Goal: Information Seeking & Learning: Learn about a topic

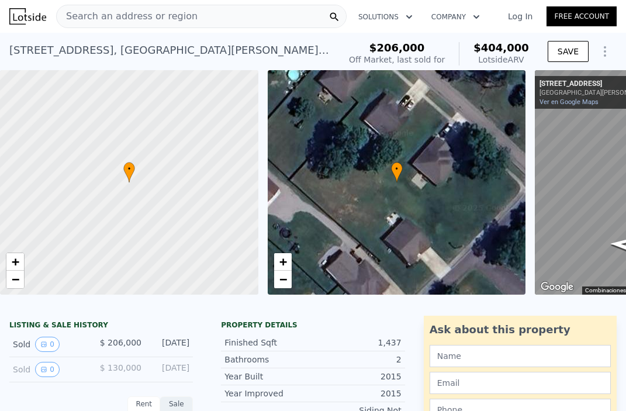
click at [208, 16] on div "Search an address or region" at bounding box center [201, 16] width 291 height 23
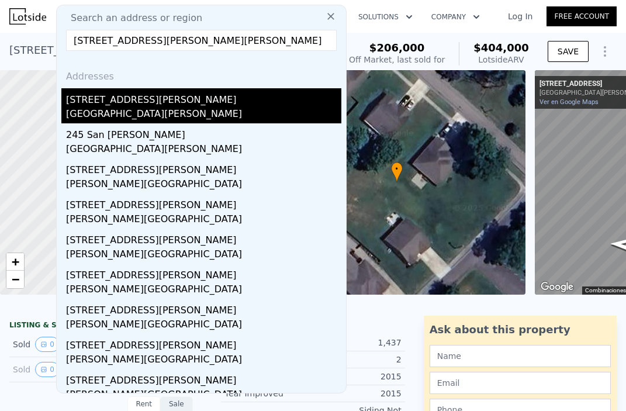
type input "[STREET_ADDRESS][PERSON_NAME][PERSON_NAME]"
click at [151, 95] on div "[STREET_ADDRESS][PERSON_NAME]" at bounding box center [203, 97] width 275 height 19
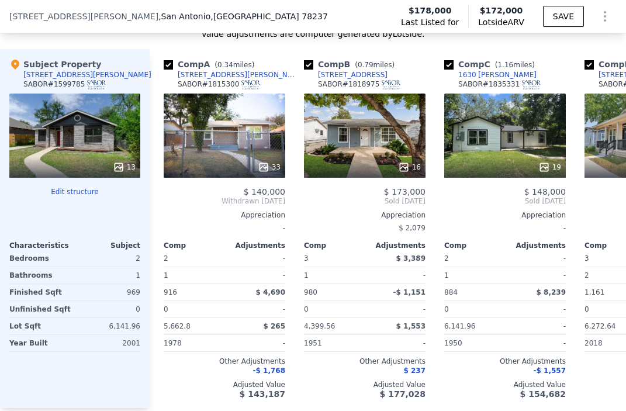
scroll to position [1083, 0]
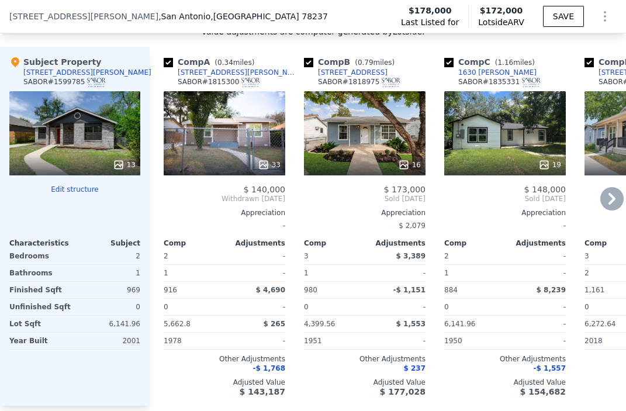
click at [198, 138] on div "33" at bounding box center [225, 133] width 122 height 84
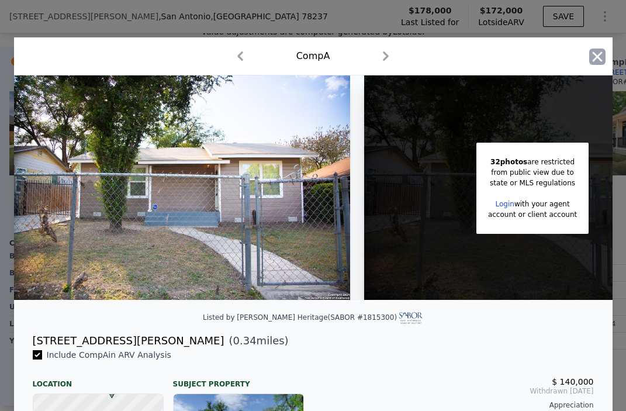
click at [601, 56] on icon "button" at bounding box center [597, 57] width 16 height 16
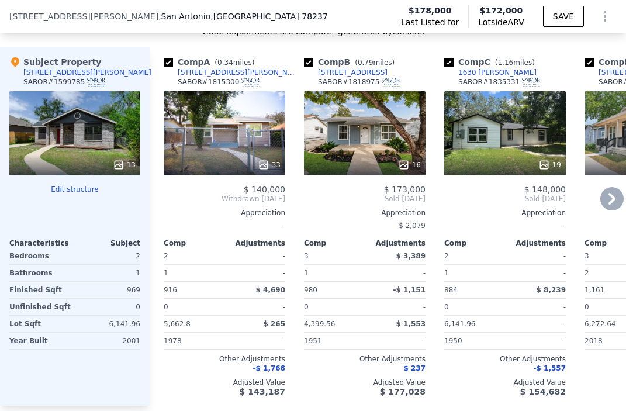
click at [165, 67] on input "checkbox" at bounding box center [168, 62] width 9 height 9
checkbox input "false"
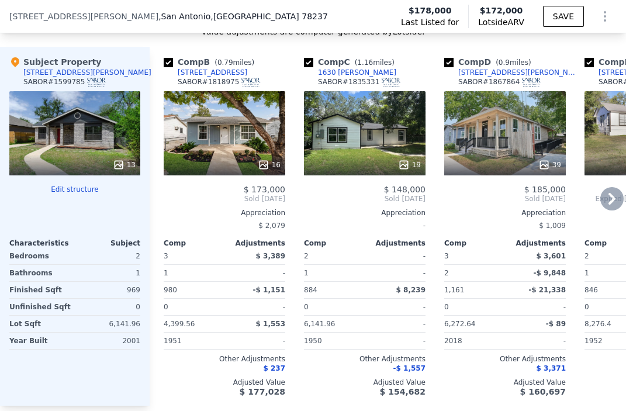
click at [241, 150] on div "16" at bounding box center [225, 133] width 122 height 84
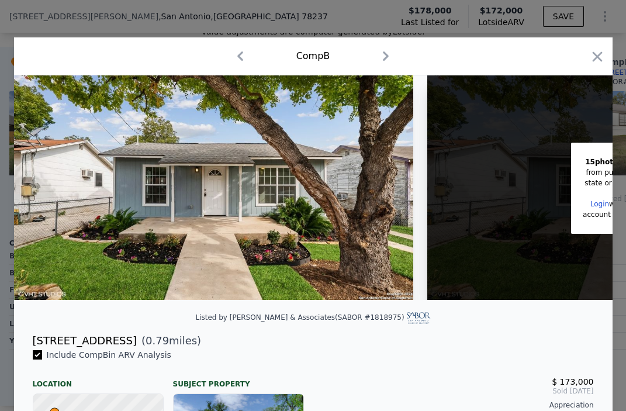
click at [466, 312] on div "Listed by [PERSON_NAME] & Associates (SABOR #1818975)" at bounding box center [313, 320] width 599 height 23
click at [433, 337] on div "[STREET_ADDRESS] ( 0.79 miles)" at bounding box center [313, 341] width 580 height 16
click at [601, 54] on icon "button" at bounding box center [597, 57] width 16 height 16
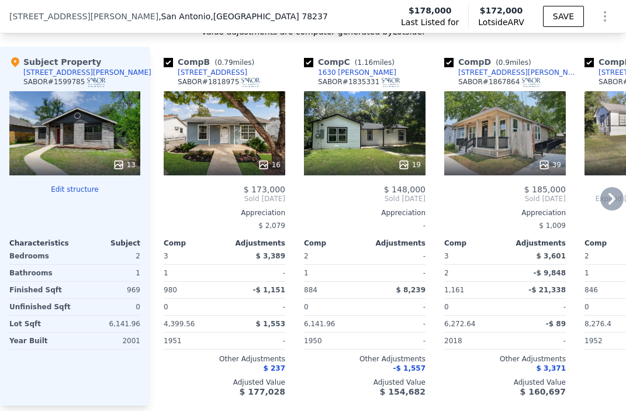
click at [392, 149] on div "19" at bounding box center [365, 133] width 122 height 84
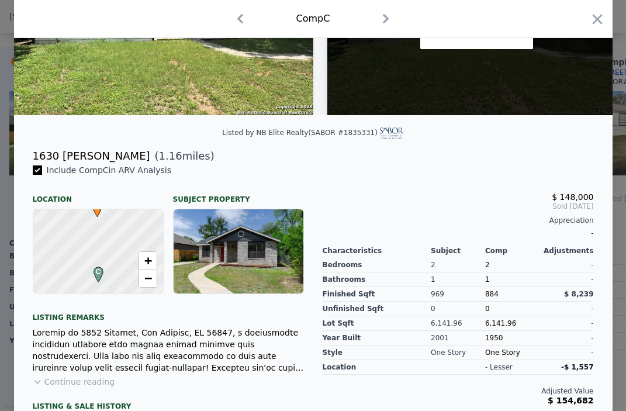
scroll to position [182, 0]
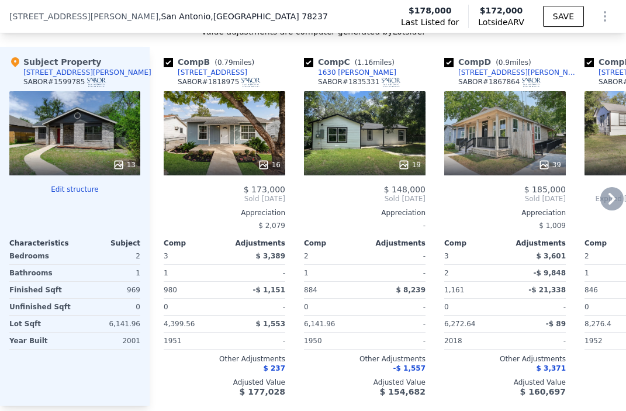
click at [506, 135] on div "39" at bounding box center [505, 133] width 122 height 84
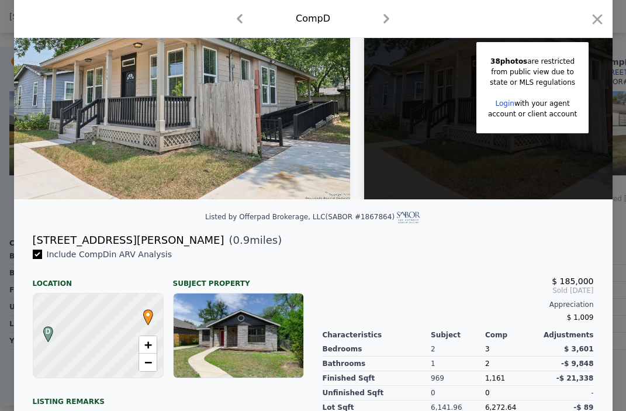
scroll to position [99, 0]
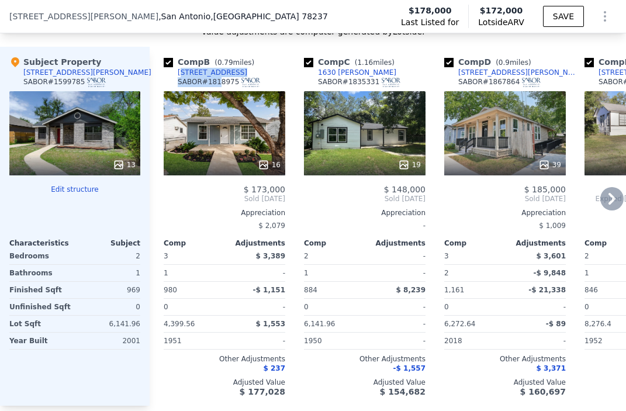
drag, startPoint x: 271, startPoint y: 85, endPoint x: 184, endPoint y: 82, distance: 87.2
click at [184, 80] on div "Comp B ( 0.79 miles) [STREET_ADDRESS]" at bounding box center [225, 73] width 122 height 35
click at [284, 71] on div "Comp B ( 0.79 miles) [STREET_ADDRESS]" at bounding box center [225, 73] width 122 height 35
drag, startPoint x: 256, startPoint y: 75, endPoint x: 211, endPoint y: 71, distance: 45.7
click at [211, 68] on div "Comp B ( 0.79 miles)" at bounding box center [211, 62] width 95 height 12
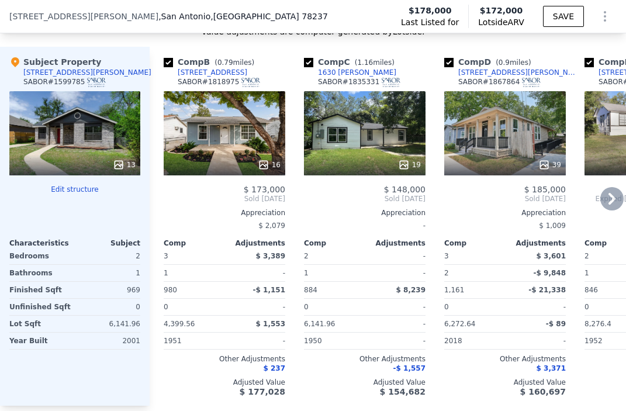
click at [294, 86] on div "Comp B ( 0.79 miles) [STREET_ADDRESS] # 1818975 16 $ 173,000 Sold [DATE] Apprec…" at bounding box center [388, 226] width 477 height 359
drag, startPoint x: 237, startPoint y: 82, endPoint x: 169, endPoint y: 81, distance: 68.4
click at [169, 81] on div "Comp B ( 0.79 miles) [STREET_ADDRESS]" at bounding box center [225, 73] width 122 height 35
copy div "[STREET_ADDRESS]"
drag, startPoint x: 381, startPoint y: 82, endPoint x: 312, endPoint y: 80, distance: 69.0
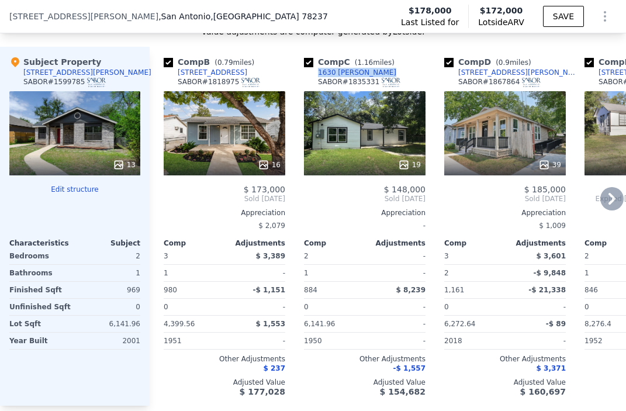
click at [312, 81] on div "Comp C ( 1.16 miles) 1630 [PERSON_NAME] SABOR # 1835331" at bounding box center [365, 73] width 122 height 35
copy div "1630 [PERSON_NAME]"
click at [568, 54] on div "Value adjustments are computer generated by Lotside . Subject Property [STREET_…" at bounding box center [313, 226] width 626 height 401
click at [608, 206] on icon at bounding box center [612, 198] width 23 height 23
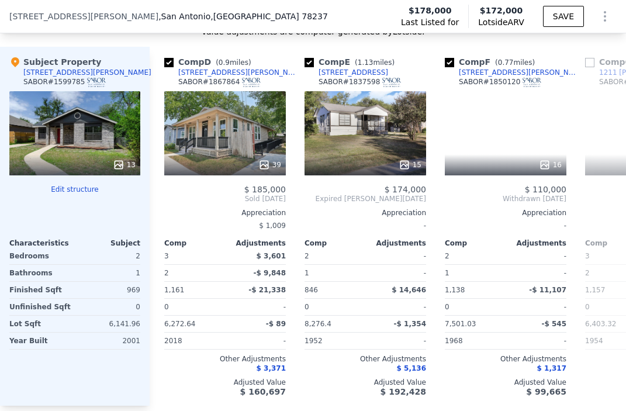
scroll to position [0, 281]
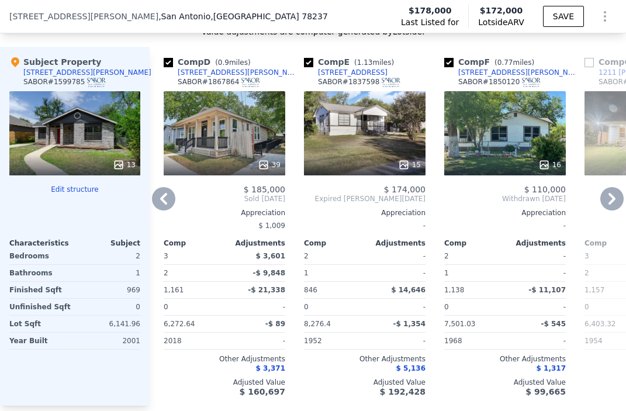
click at [368, 119] on div "15" at bounding box center [365, 133] width 122 height 84
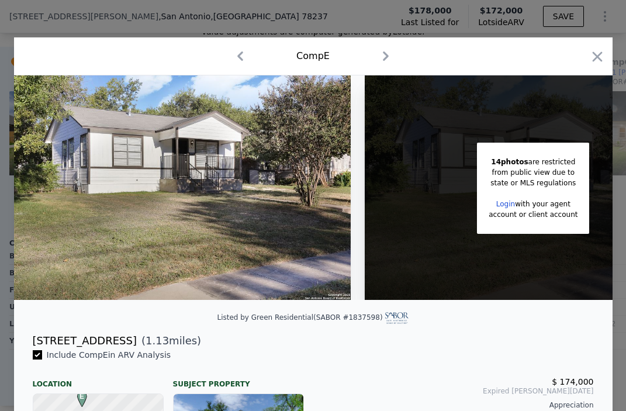
click at [440, 333] on div "[STREET_ADDRESS] ( 1.13 miles)" at bounding box center [313, 341] width 580 height 16
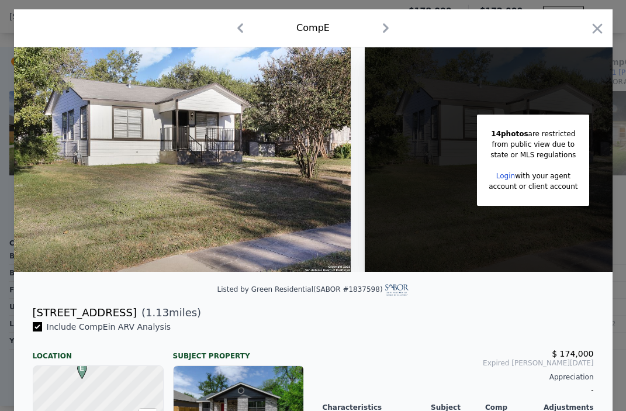
scroll to position [8, 0]
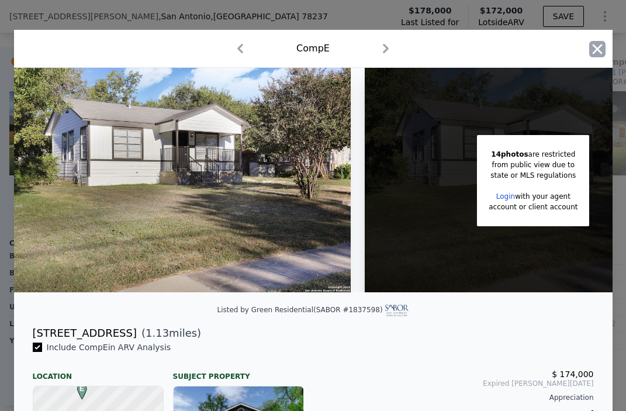
click at [594, 41] on icon "button" at bounding box center [597, 49] width 16 height 16
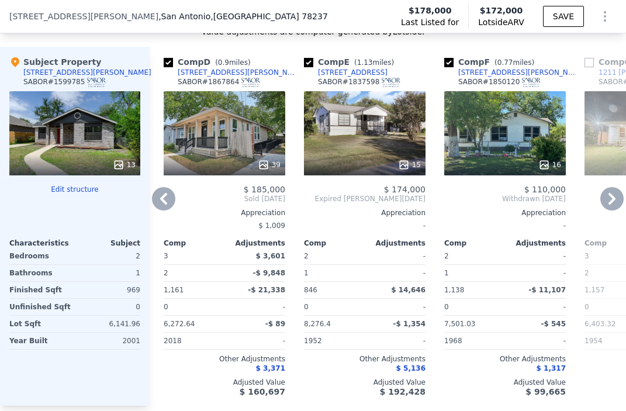
click at [493, 144] on div "16" at bounding box center [505, 133] width 122 height 84
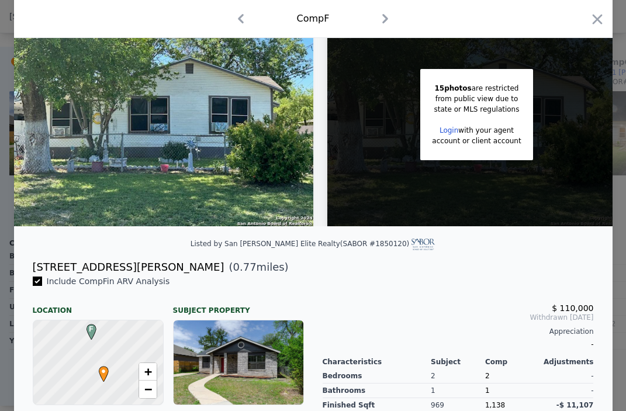
scroll to position [71, 0]
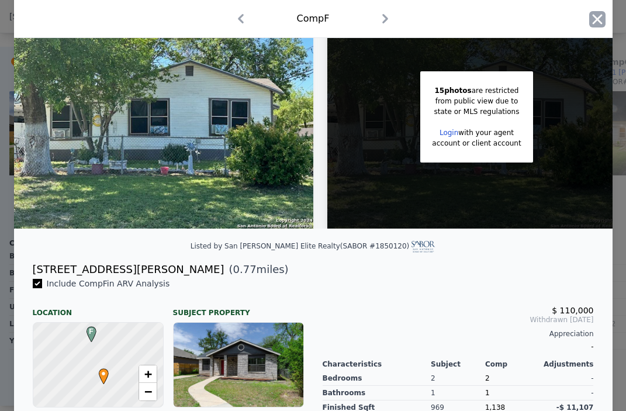
click at [602, 12] on icon "button" at bounding box center [597, 19] width 16 height 16
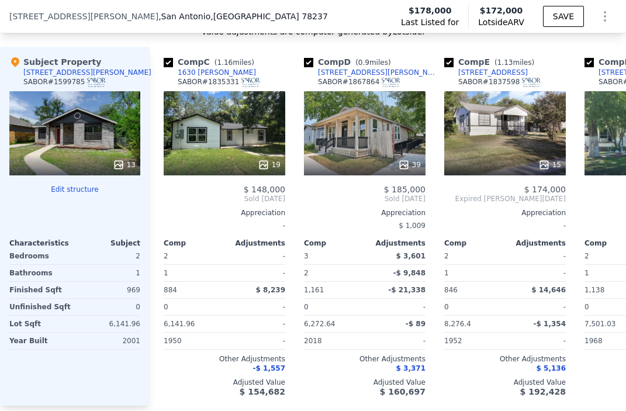
checkbox input "true"
click at [292, 69] on div "Comp A ( 0.34 miles) [STREET_ADDRESS][PERSON_NAME] 33 $ 140,000 Withdrawn [DATE…" at bounding box center [388, 226] width 477 height 359
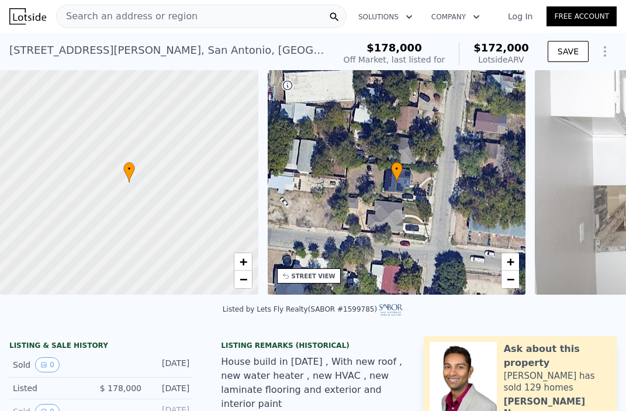
click at [272, 15] on div "Search an address or region" at bounding box center [201, 16] width 291 height 23
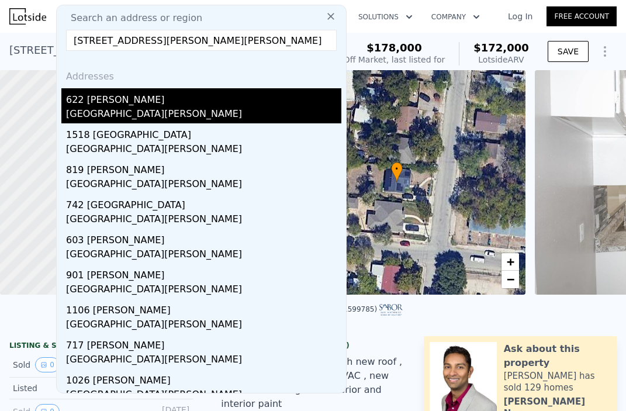
type input "[STREET_ADDRESS][PERSON_NAME][PERSON_NAME]"
click at [144, 100] on div "622 [PERSON_NAME]" at bounding box center [203, 97] width 275 height 19
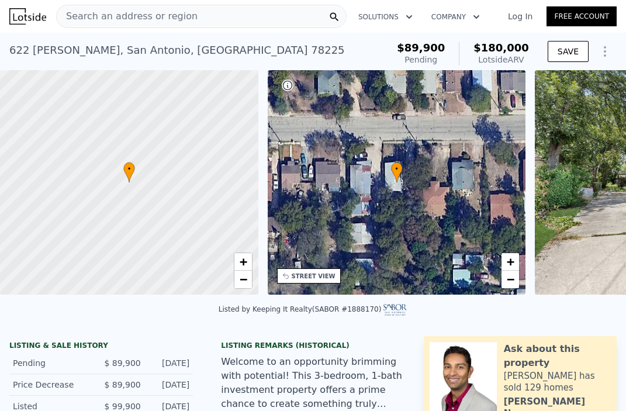
click at [504, 313] on div "Listed by Keeping It Realty (SABOR #1888170)" at bounding box center [313, 313] width 626 height 28
click at [178, 17] on span "Search an address or region" at bounding box center [127, 16] width 141 height 14
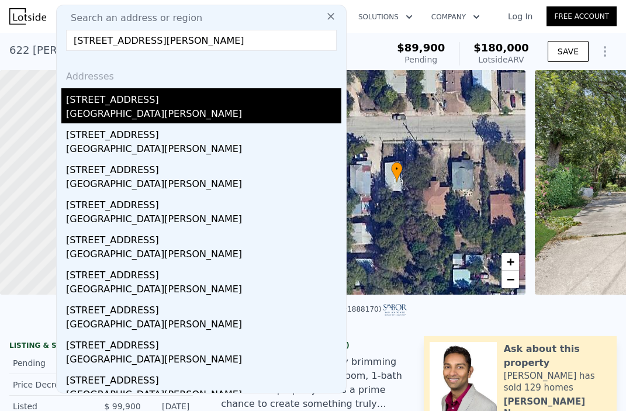
type input "[STREET_ADDRESS][PERSON_NAME]"
click at [148, 94] on div "[STREET_ADDRESS]" at bounding box center [203, 97] width 275 height 19
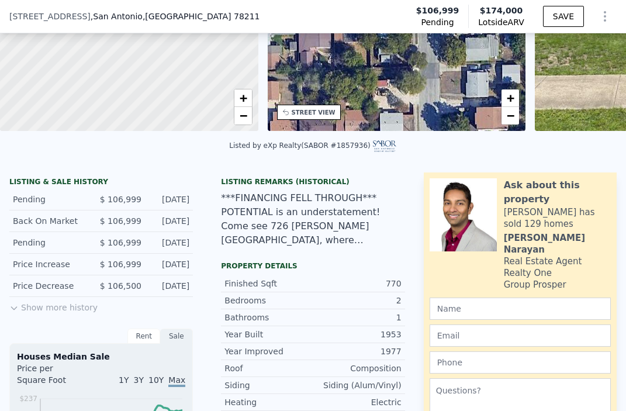
scroll to position [175, 0]
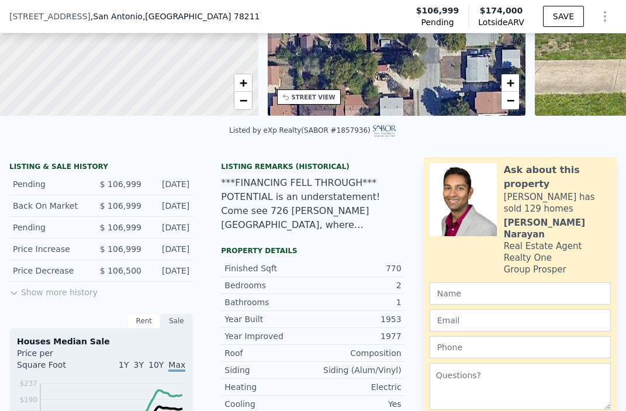
click at [406, 178] on div "Listing Remarks (Historical) ***FINANCING FELL THROUGH*** POTENTIAL is an under…" at bounding box center [313, 202] width 202 height 80
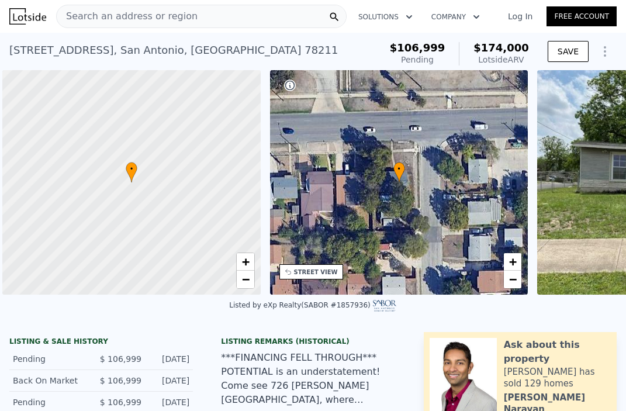
scroll to position [0, 5]
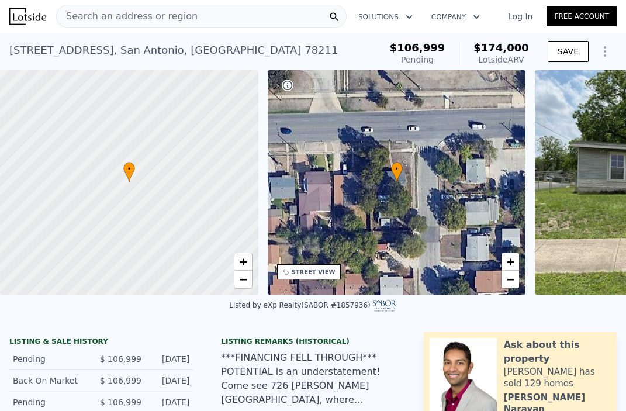
click at [144, 25] on div "Search an address or region" at bounding box center [127, 16] width 141 height 22
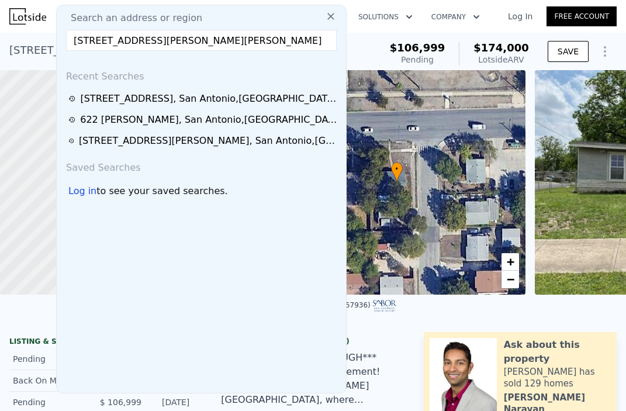
click at [156, 39] on input "text" at bounding box center [201, 40] width 271 height 21
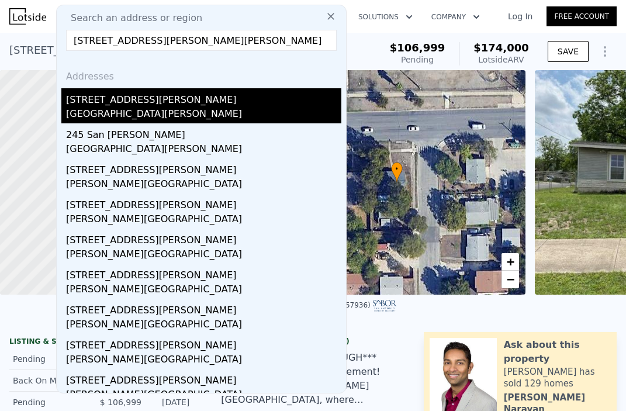
type input "[STREET_ADDRESS][PERSON_NAME][PERSON_NAME]"
click at [143, 102] on div "[STREET_ADDRESS][PERSON_NAME]" at bounding box center [203, 97] width 275 height 19
type input "5"
type input "1248"
type input "4399.56"
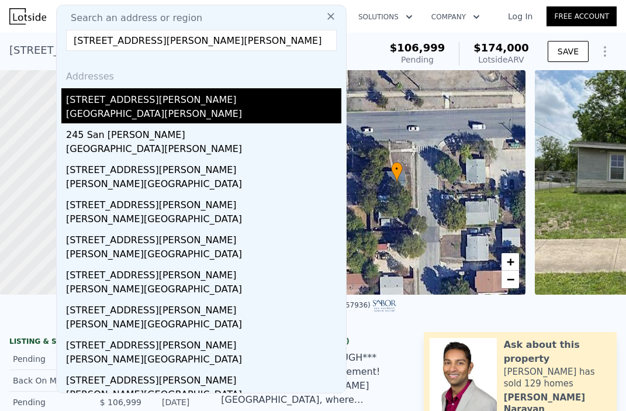
type input "8276.4"
type input "$ 172,000"
type input "-$ 28,941"
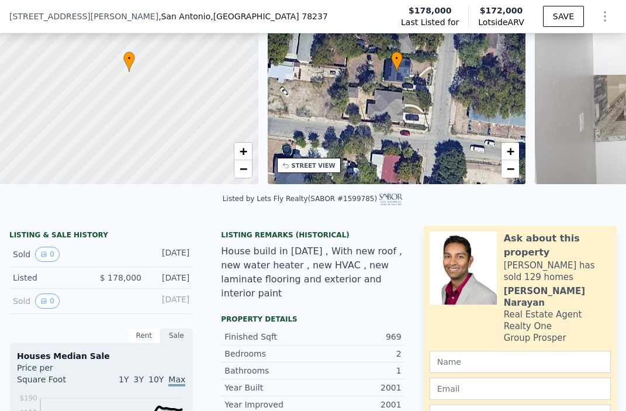
scroll to position [171, 0]
